Goal: Task Accomplishment & Management: Use online tool/utility

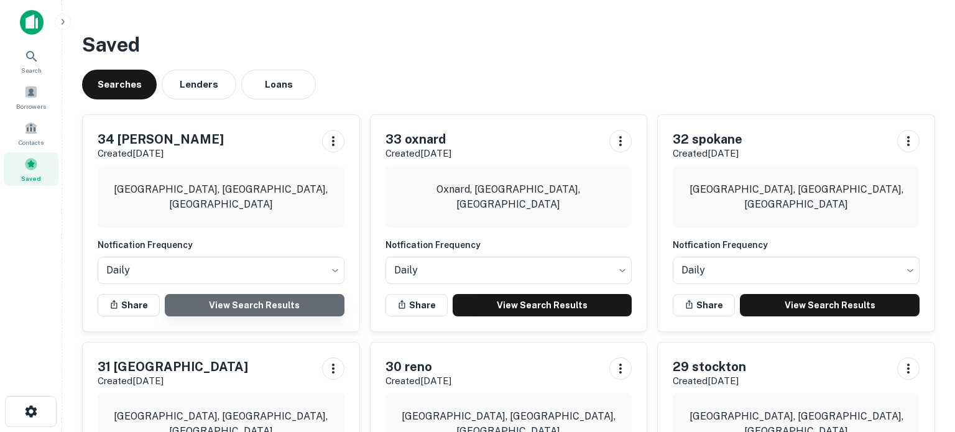
click at [265, 300] on link "View Search Results" at bounding box center [255, 305] width 180 height 22
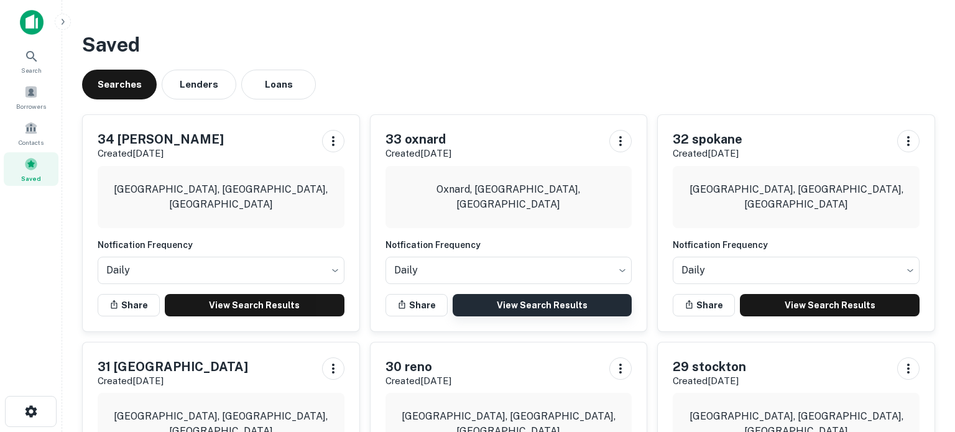
click at [493, 307] on link "View Search Results" at bounding box center [543, 305] width 180 height 22
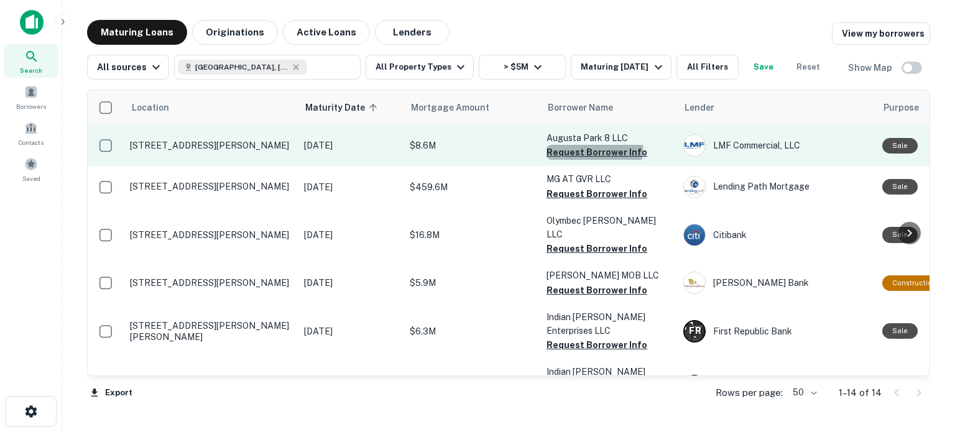
click at [594, 149] on button "Request Borrower Info" at bounding box center [596, 152] width 101 height 15
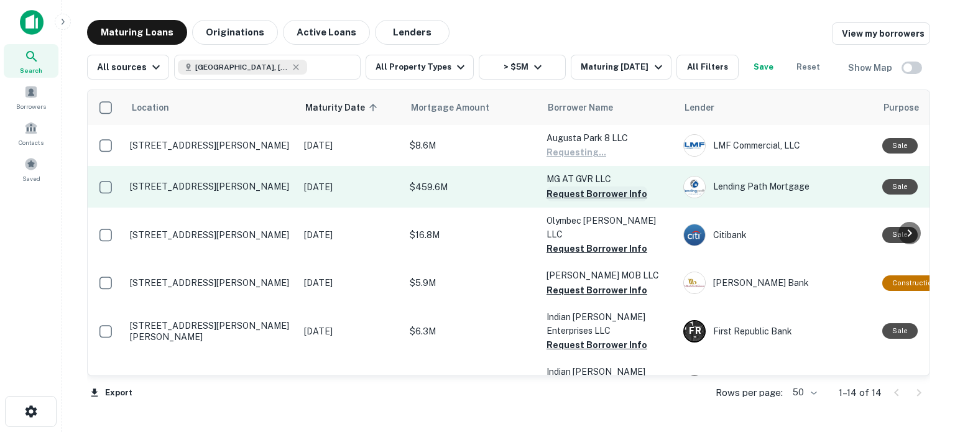
click at [587, 190] on button "Request Borrower Info" at bounding box center [596, 193] width 101 height 15
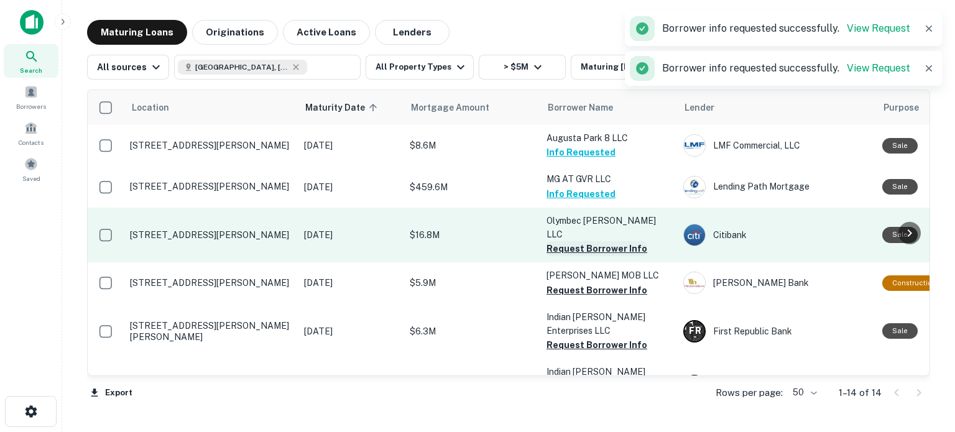
click at [577, 241] on button "Request Borrower Info" at bounding box center [596, 248] width 101 height 15
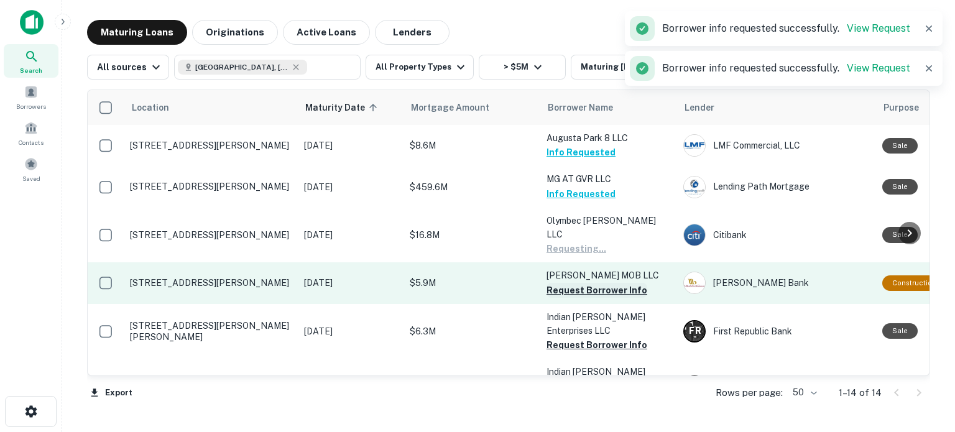
click at [582, 283] on button "Request Borrower Info" at bounding box center [596, 290] width 101 height 15
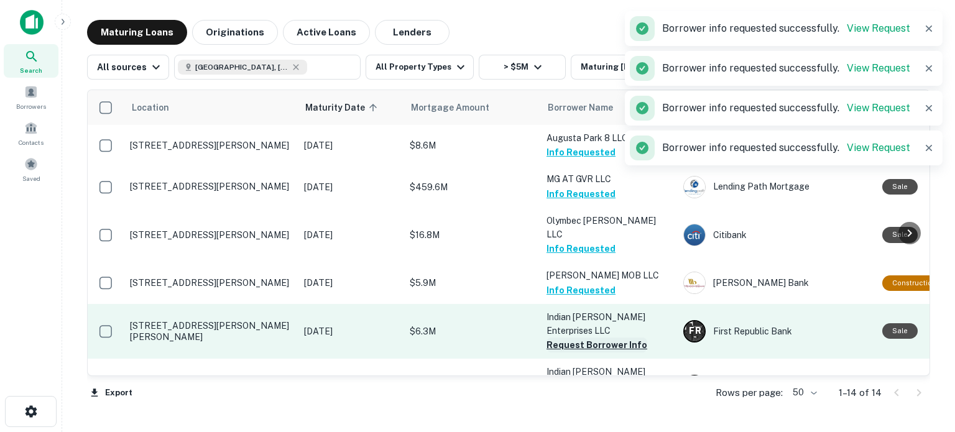
click at [569, 338] on button "Request Borrower Info" at bounding box center [596, 345] width 101 height 15
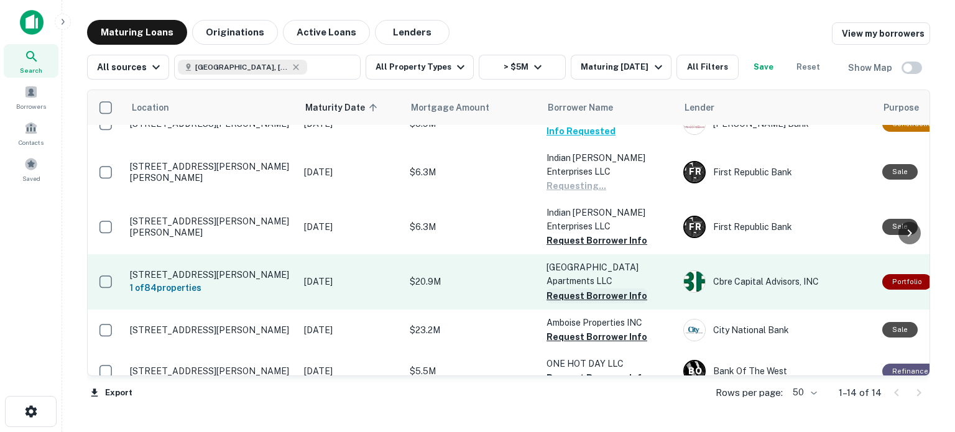
scroll to position [160, 0]
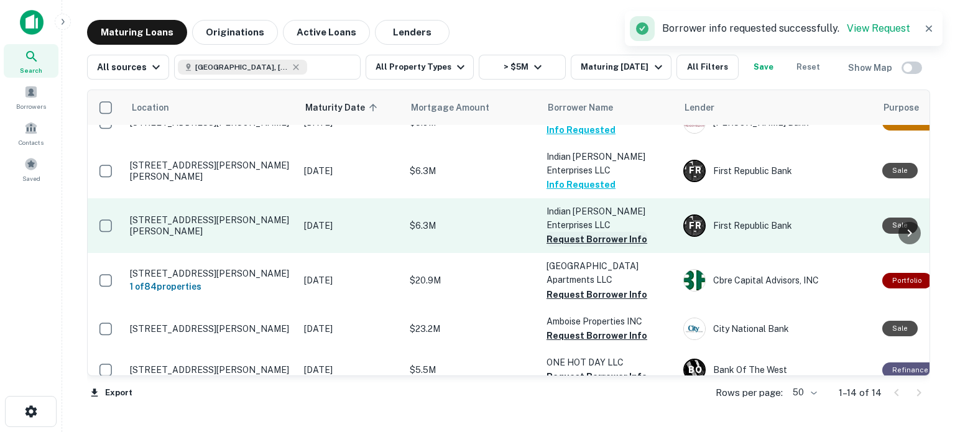
click at [592, 232] on button "Request Borrower Info" at bounding box center [596, 239] width 101 height 15
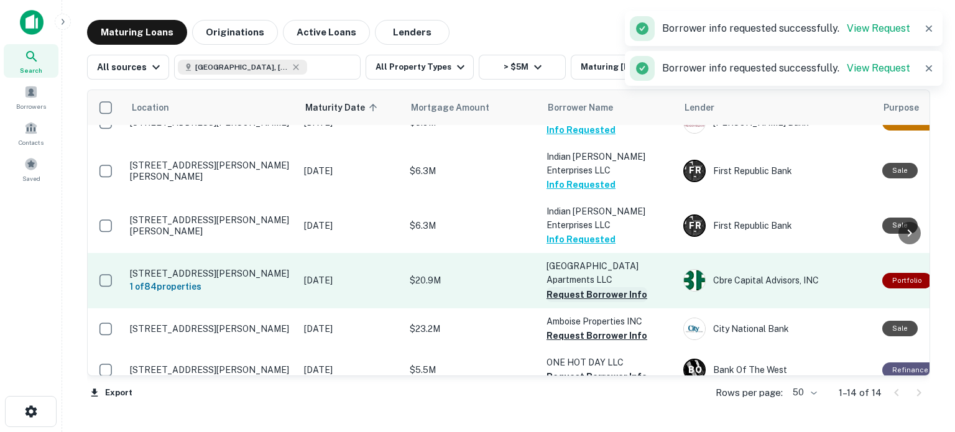
click at [579, 287] on button "Request Borrower Info" at bounding box center [596, 294] width 101 height 15
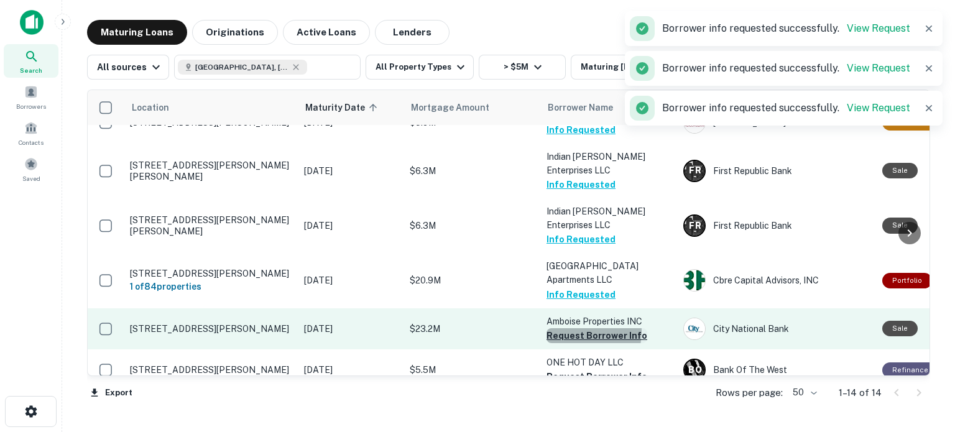
click at [561, 328] on button "Request Borrower Info" at bounding box center [596, 335] width 101 height 15
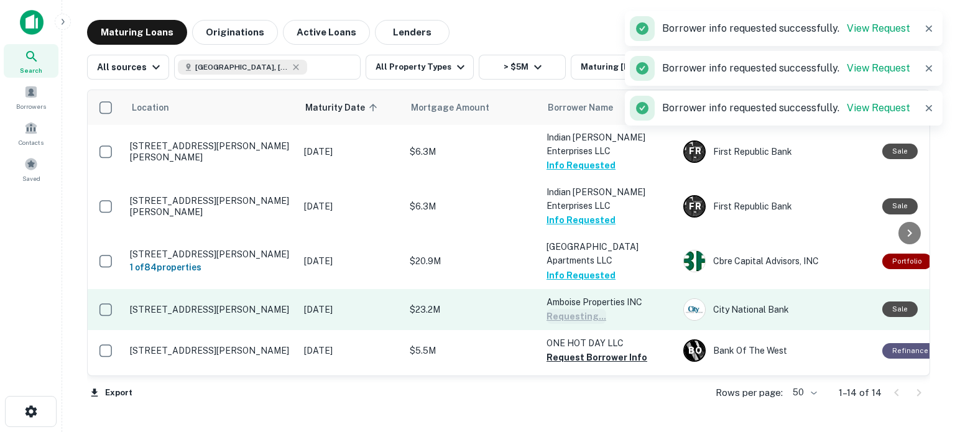
scroll to position [180, 0]
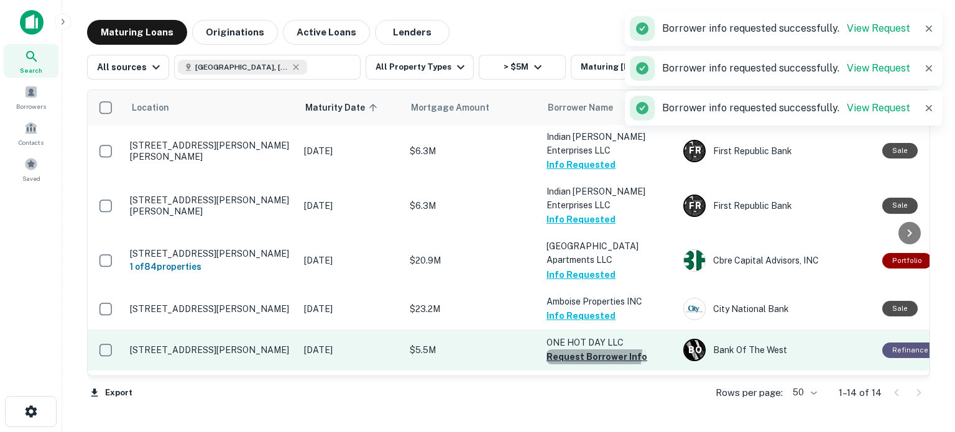
click at [581, 349] on button "Request Borrower Info" at bounding box center [596, 356] width 101 height 15
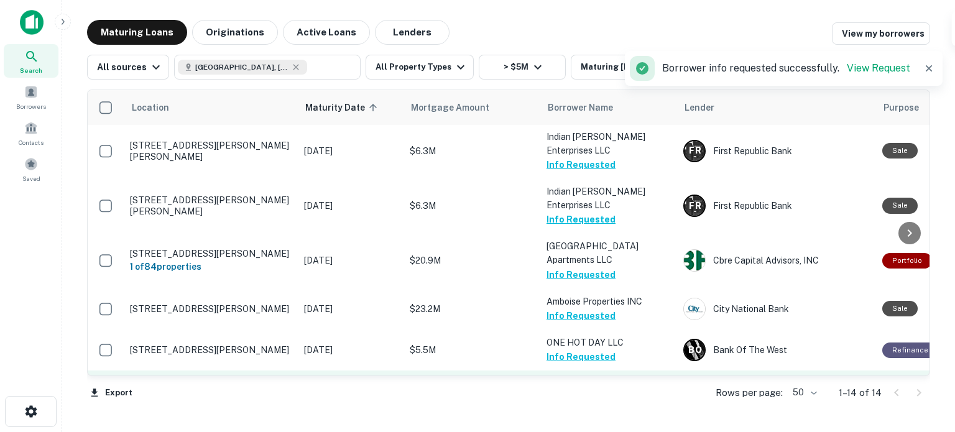
click at [568, 391] on button "Request Borrower Info" at bounding box center [596, 398] width 101 height 15
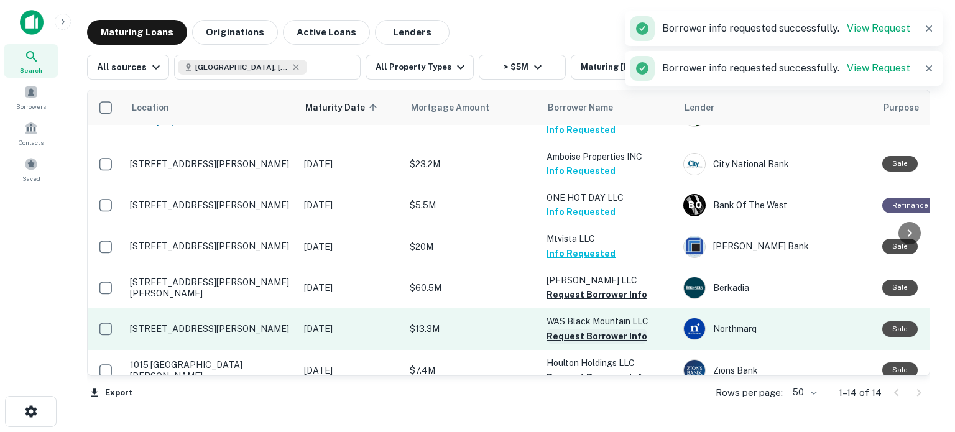
scroll to position [326, 0]
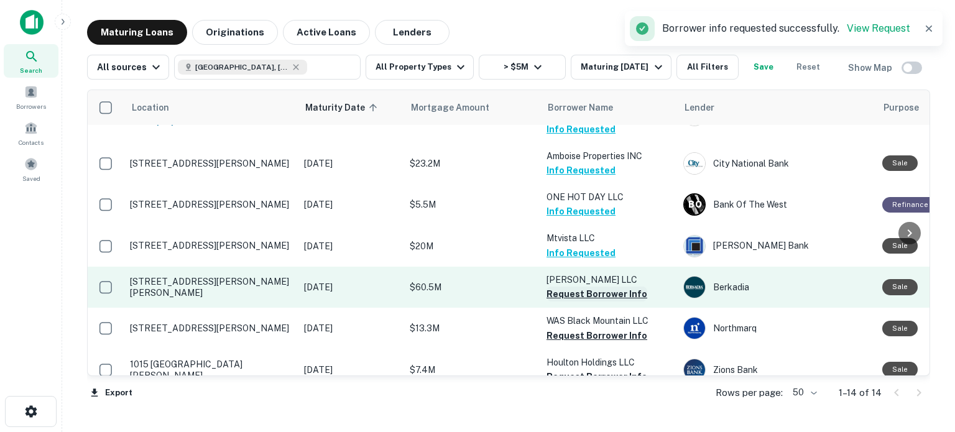
click at [574, 287] on button "Request Borrower Info" at bounding box center [596, 294] width 101 height 15
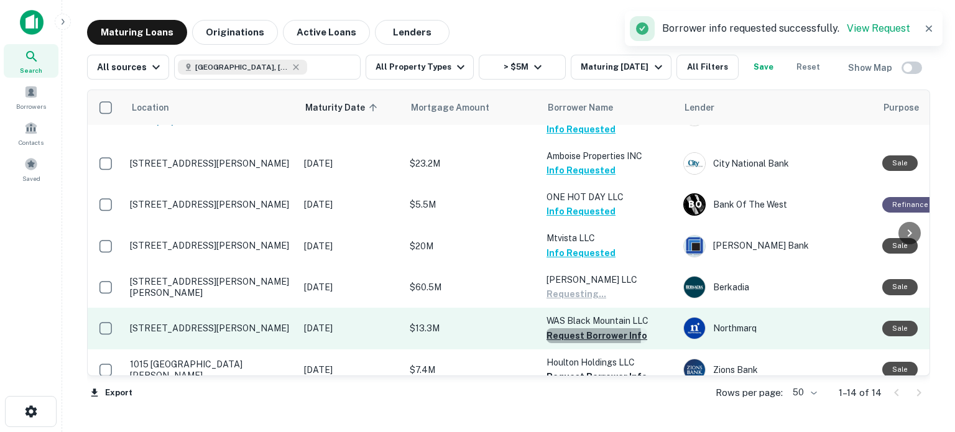
click at [561, 328] on button "Request Borrower Info" at bounding box center [596, 335] width 101 height 15
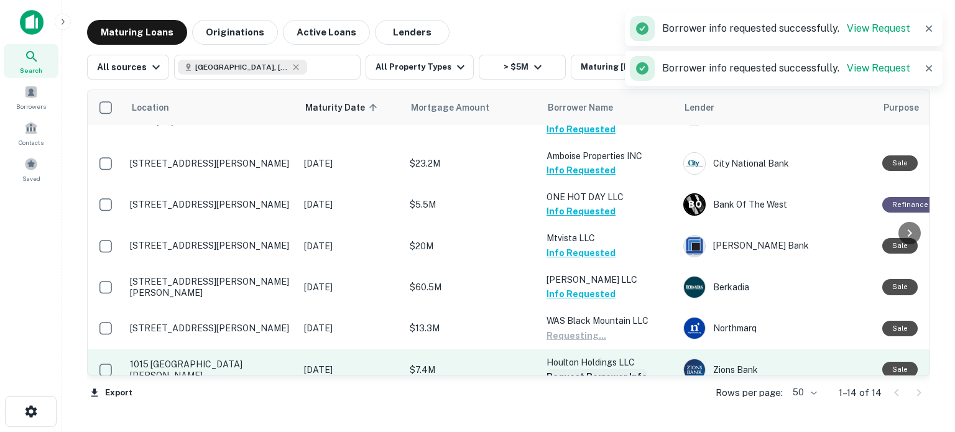
click at [581, 369] on button "Request Borrower Info" at bounding box center [596, 376] width 101 height 15
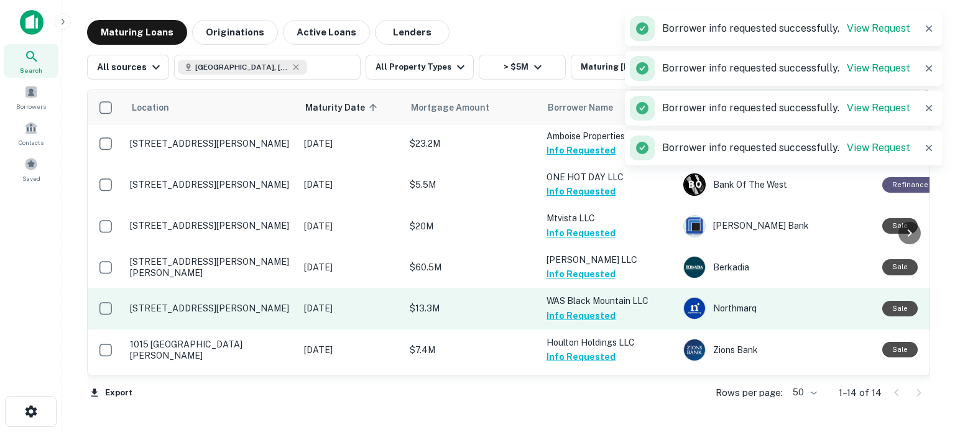
scroll to position [347, 0]
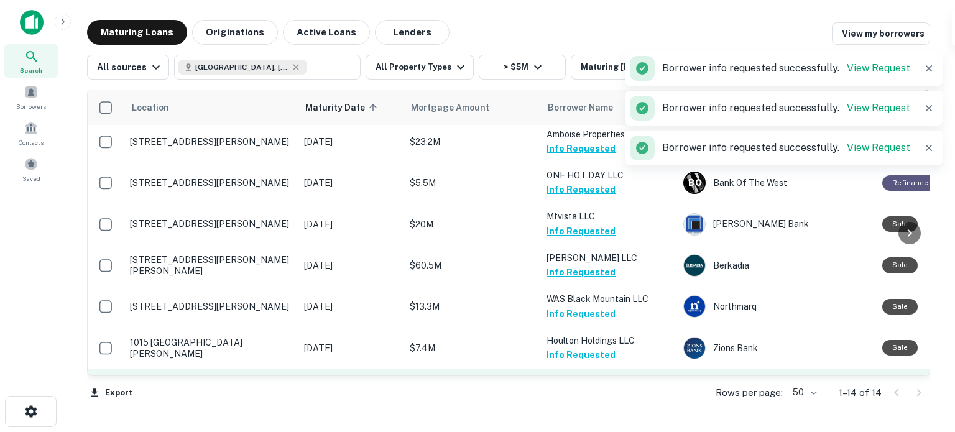
click at [595, 388] on button "Request Borrower Info" at bounding box center [596, 395] width 101 height 15
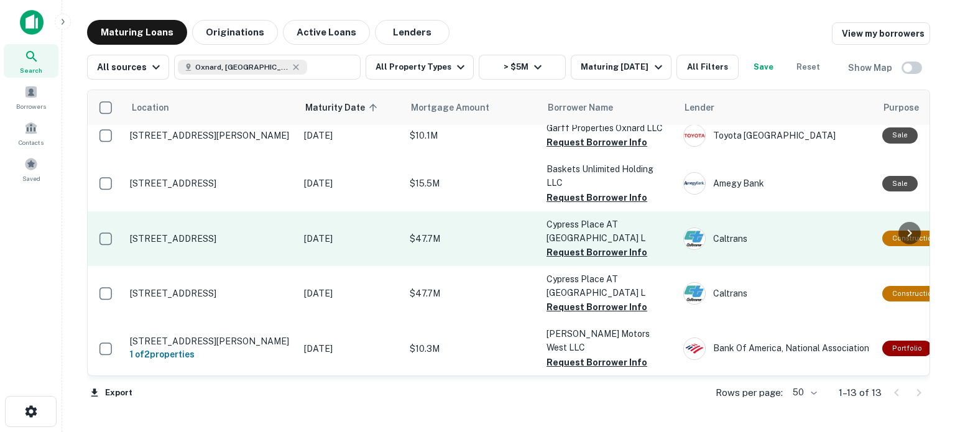
scroll to position [358, 0]
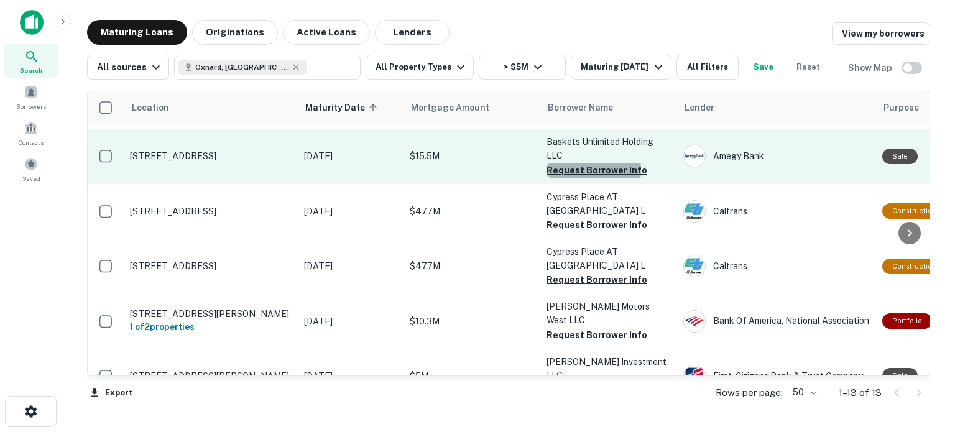
click at [577, 169] on button "Request Borrower Info" at bounding box center [596, 170] width 101 height 15
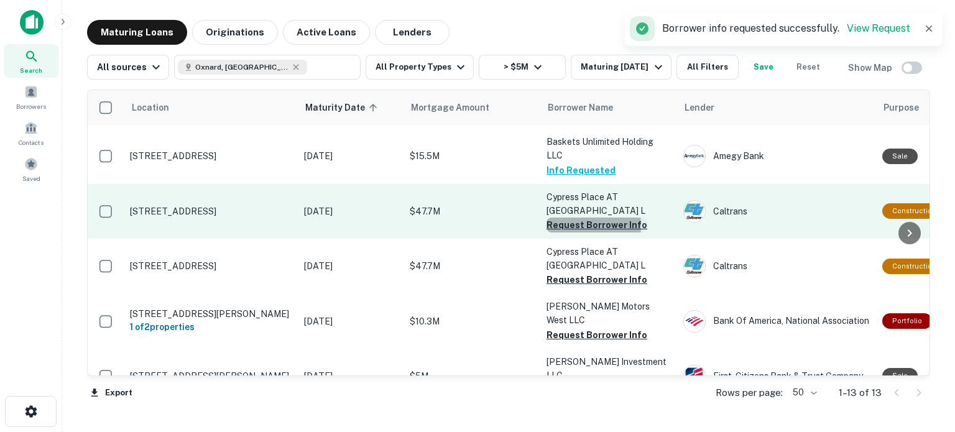
click at [566, 226] on button "Request Borrower Info" at bounding box center [596, 225] width 101 height 15
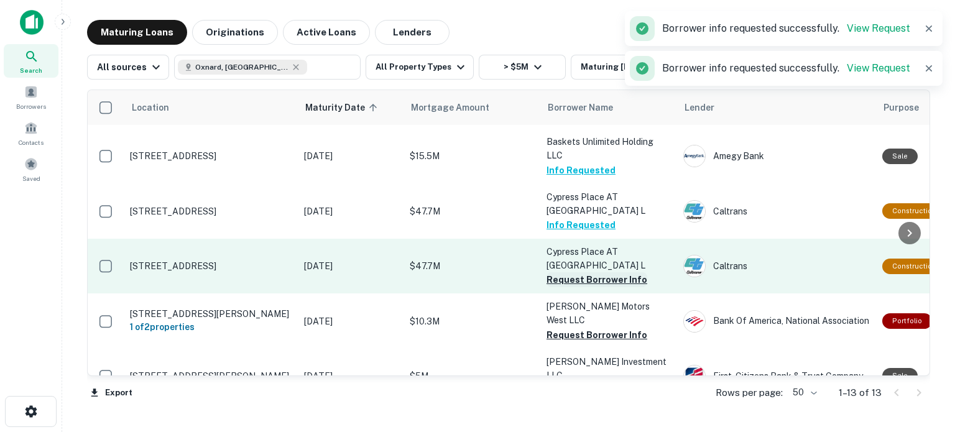
click at [574, 277] on button "Request Borrower Info" at bounding box center [596, 279] width 101 height 15
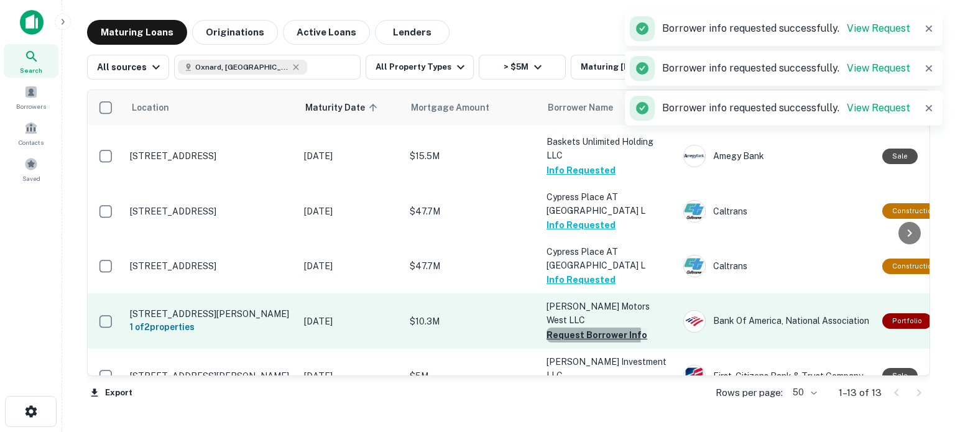
click at [576, 328] on button "Request Borrower Info" at bounding box center [596, 335] width 101 height 15
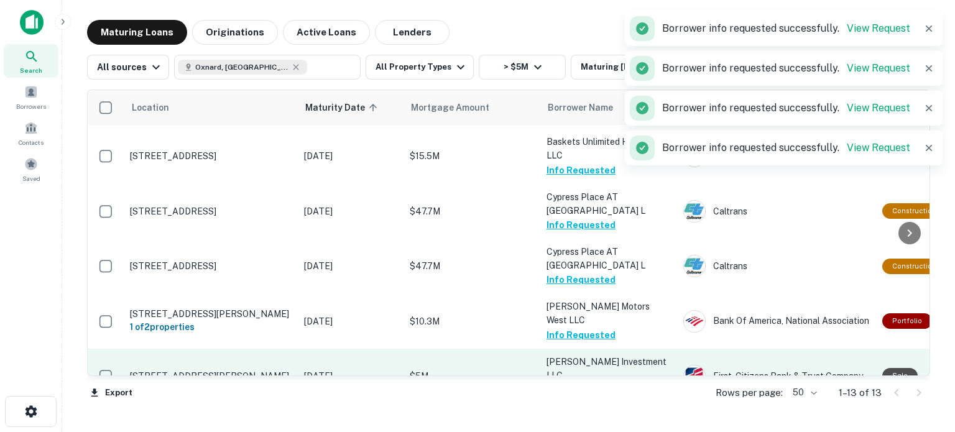
click at [589, 382] on button "Request Borrower Info" at bounding box center [596, 389] width 101 height 15
